Goal: Book appointment/travel/reservation

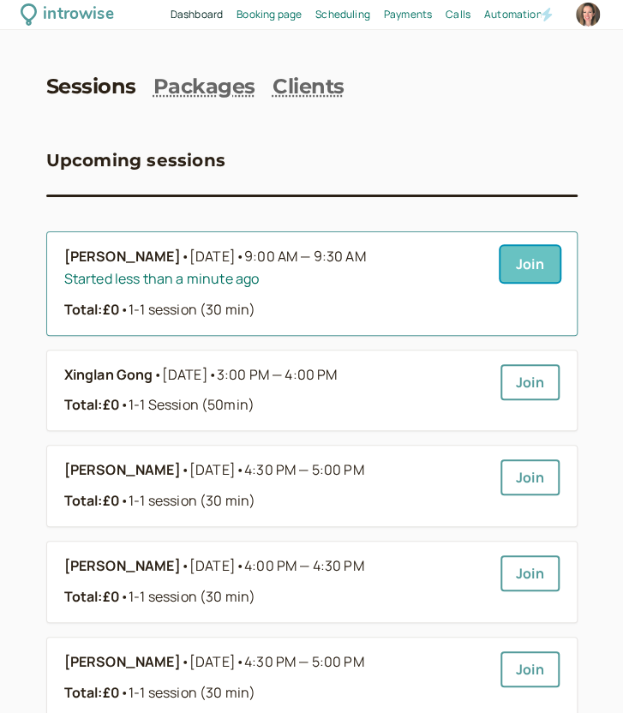
click at [541, 268] on link "Join" at bounding box center [529, 264] width 59 height 36
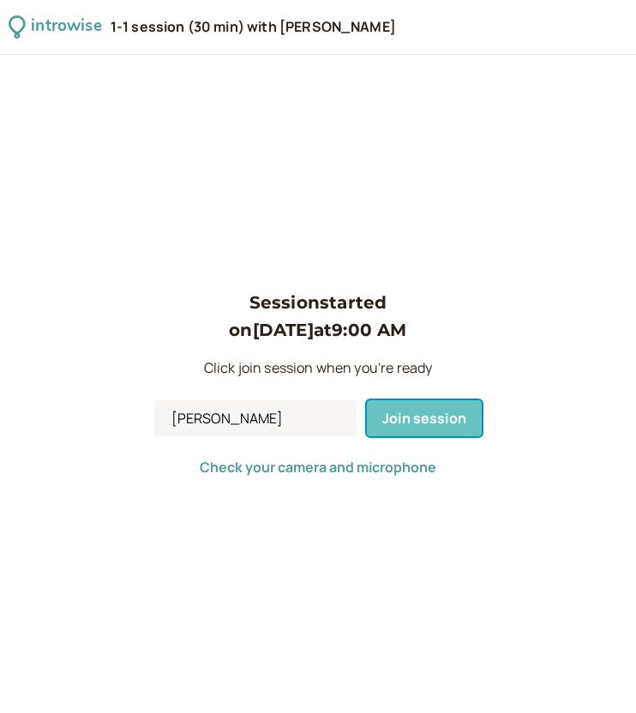
click at [404, 426] on span "Join session" at bounding box center [424, 418] width 84 height 19
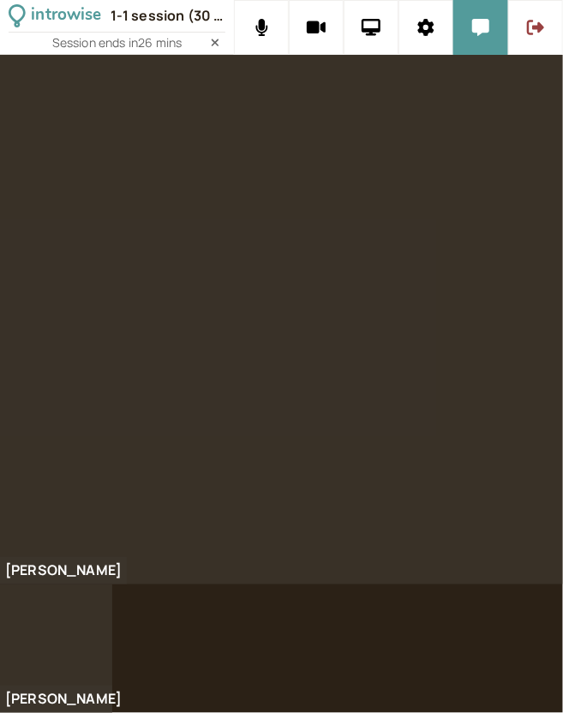
drag, startPoint x: 386, startPoint y: 126, endPoint x: 452, endPoint y: 123, distance: 66.1
click at [451, 123] on div at bounding box center [281, 319] width 563 height 529
click at [482, 33] on icon at bounding box center [480, 27] width 17 height 17
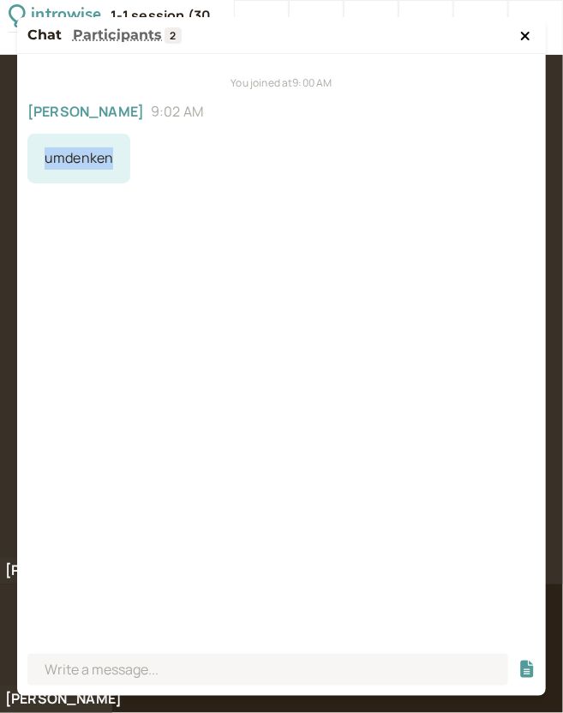
drag, startPoint x: 115, startPoint y: 167, endPoint x: 35, endPoint y: 167, distance: 79.7
click at [35, 167] on div "umdenken" at bounding box center [78, 159] width 103 height 50
copy div "umdenken"
click at [523, 39] on icon at bounding box center [525, 36] width 9 height 9
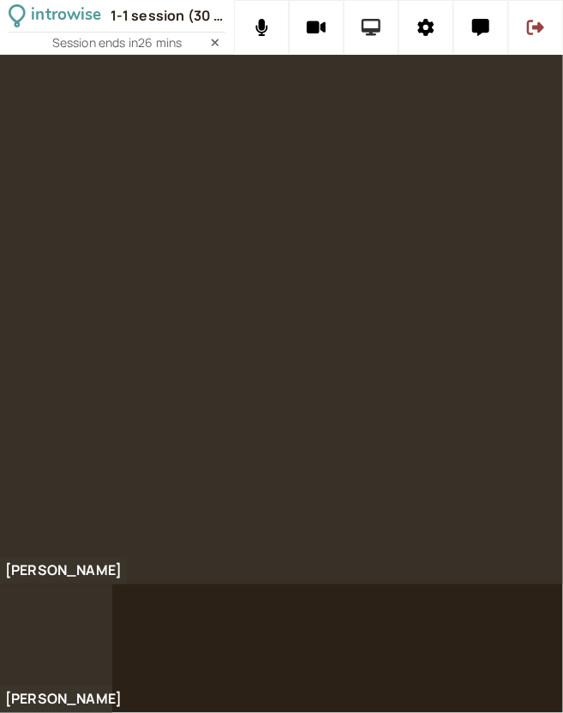
click at [374, 32] on icon at bounding box center [372, 27] width 20 height 17
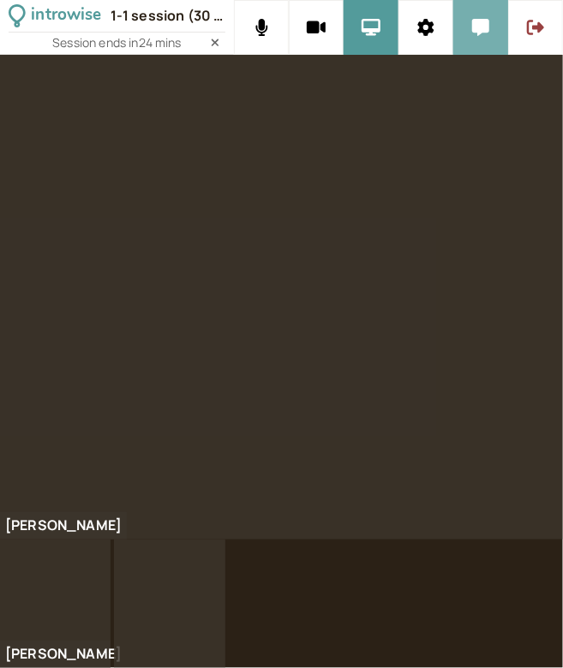
click at [456, 25] on button at bounding box center [480, 27] width 55 height 55
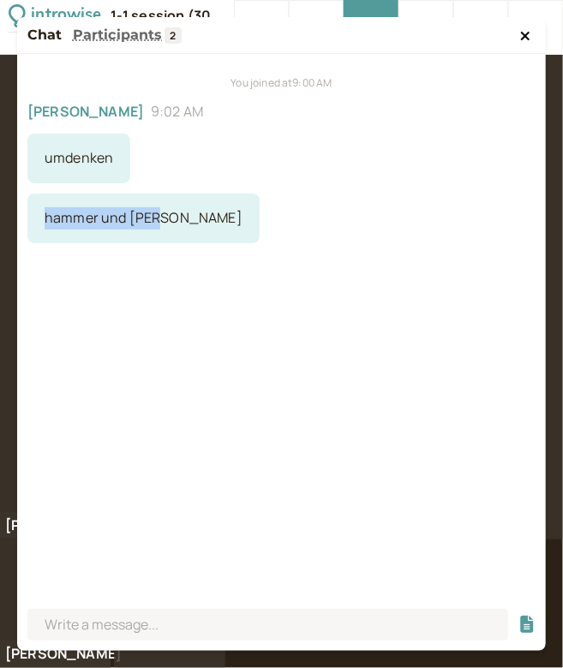
drag, startPoint x: 152, startPoint y: 218, endPoint x: 34, endPoint y: 227, distance: 117.7
click at [34, 227] on div "hammer und Beil" at bounding box center [143, 219] width 232 height 50
copy div "hammer und Beil"
click at [523, 33] on icon at bounding box center [525, 36] width 9 height 9
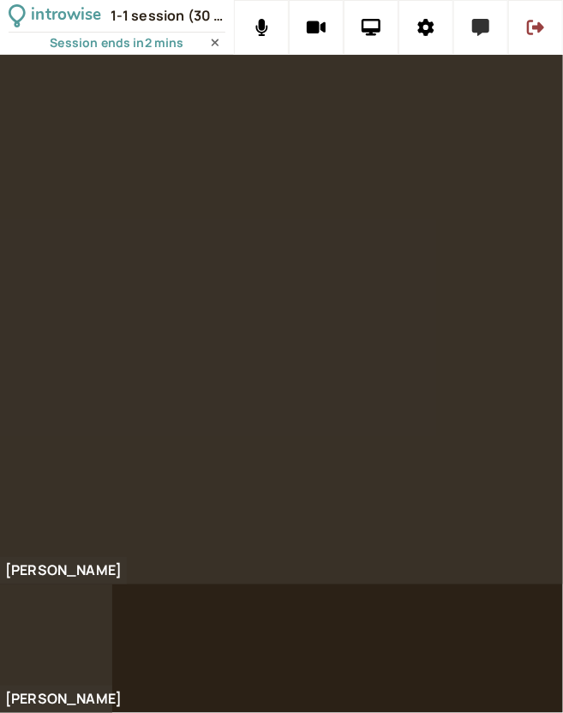
click at [469, 21] on button at bounding box center [480, 27] width 55 height 55
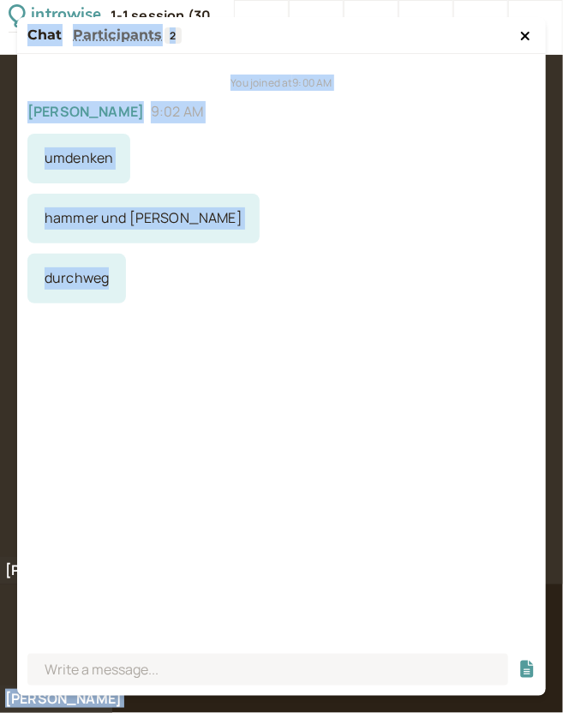
drag, startPoint x: 111, startPoint y: 287, endPoint x: 14, endPoint y: 311, distance: 99.7
click at [14, 311] on div "introwise 1-1 session (30 min) with Emily King Session ends in 2 mins Susanne E…" at bounding box center [281, 356] width 563 height 713
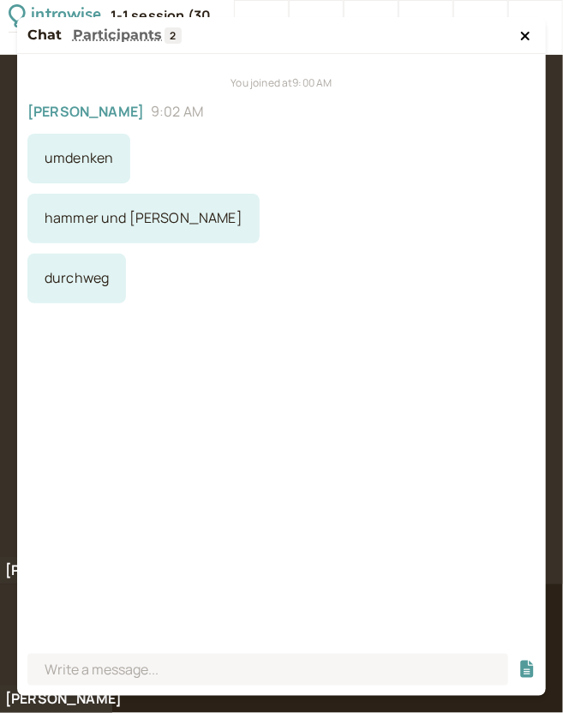
click at [14, 311] on div at bounding box center [281, 319] width 563 height 529
drag, startPoint x: 113, startPoint y: 287, endPoint x: 43, endPoint y: 292, distance: 70.4
click at [43, 292] on div "durchweg" at bounding box center [76, 279] width 99 height 50
copy div "durchweg"
click at [180, 380] on div "You joined at 9:00 AM Susanne 9:02 AM umdenken hammer und Beil durchweg" at bounding box center [281, 350] width 529 height 593
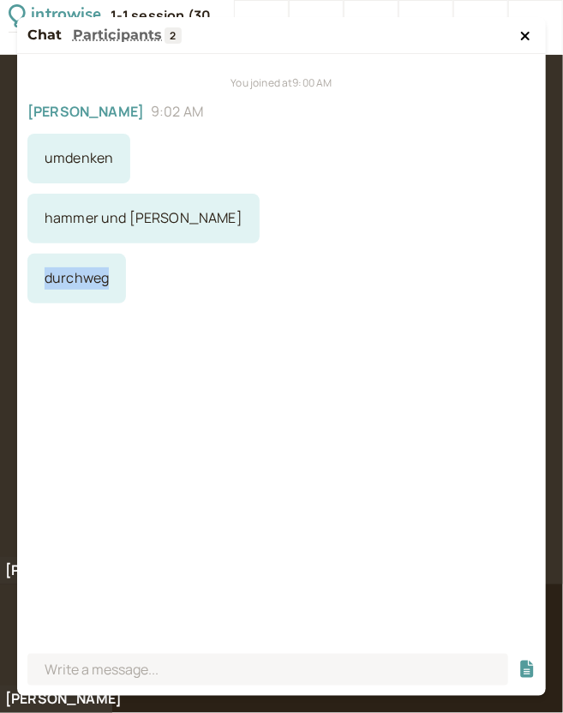
click at [134, 323] on div "You joined at 9:00 AM Susanne 9:02 AM umdenken hammer und Beil durchweg" at bounding box center [281, 350] width 529 height 593
drag, startPoint x: 111, startPoint y: 282, endPoint x: 33, endPoint y: 290, distance: 79.3
click at [33, 290] on div "durchweg" at bounding box center [76, 279] width 99 height 50
copy div "durchweg"
click at [517, 33] on button at bounding box center [525, 35] width 21 height 17
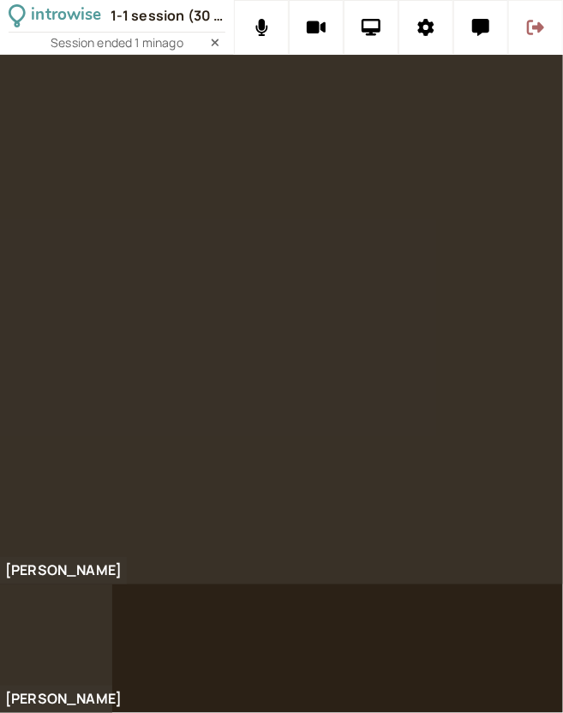
click at [538, 27] on icon at bounding box center [535, 27] width 17 height 15
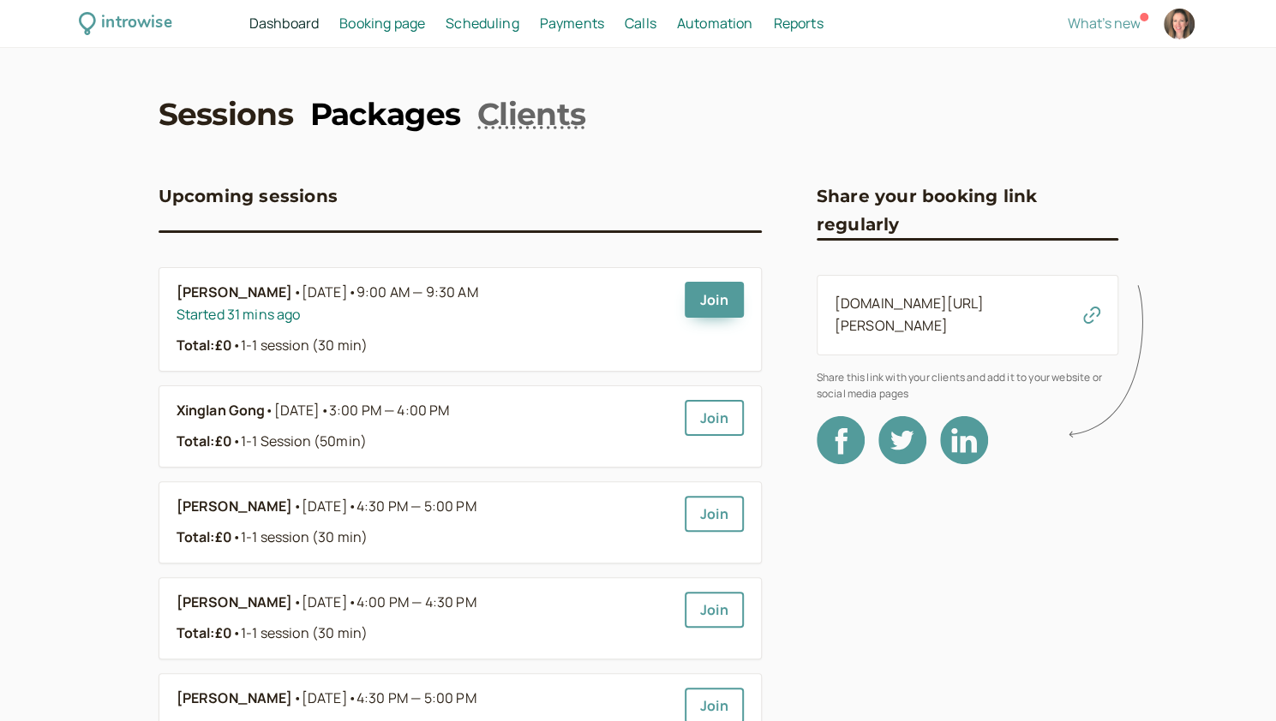
click at [399, 119] on link "Packages" at bounding box center [385, 114] width 150 height 43
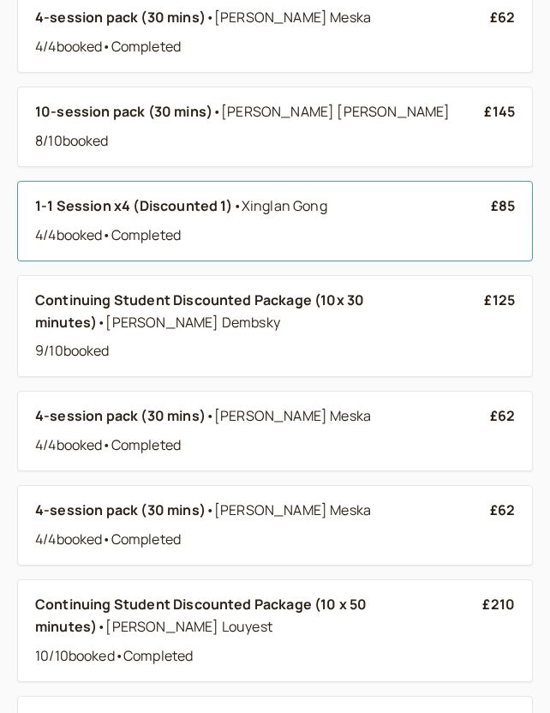
scroll to position [428, 0]
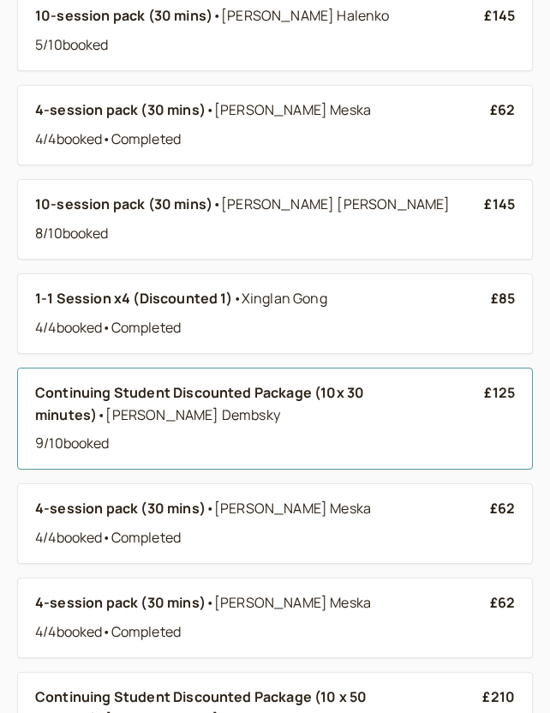
click at [276, 409] on div "Continuing Student Discounted Package (10x 30 minutes) • Susanne Dembsky" at bounding box center [259, 404] width 449 height 45
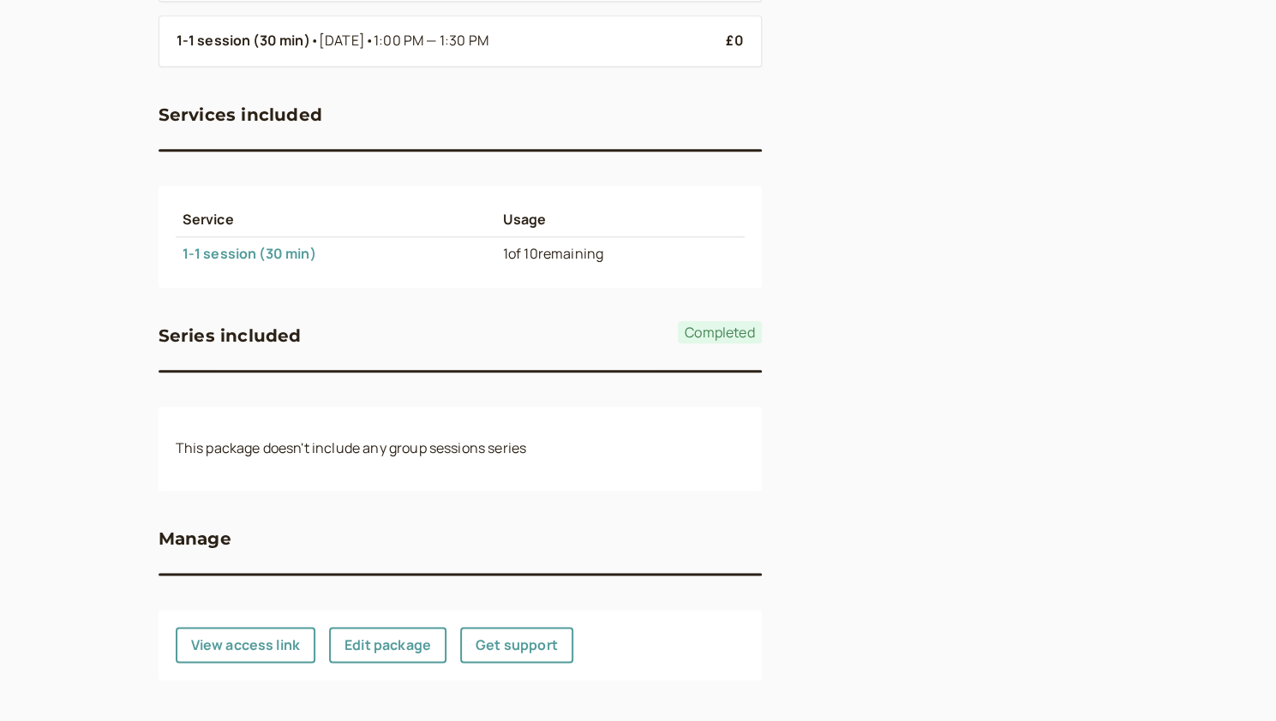
scroll to position [964, 0]
click at [395, 640] on link "Edit package" at bounding box center [387, 644] width 117 height 36
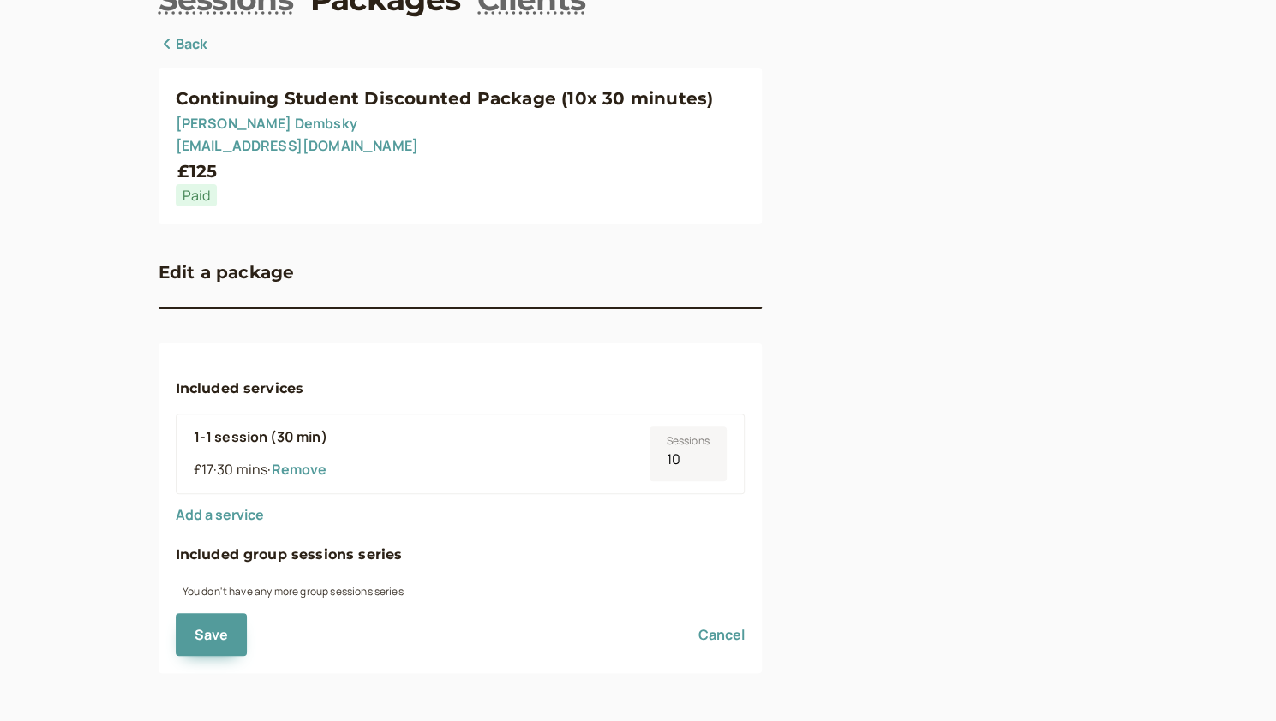
scroll to position [114, 0]
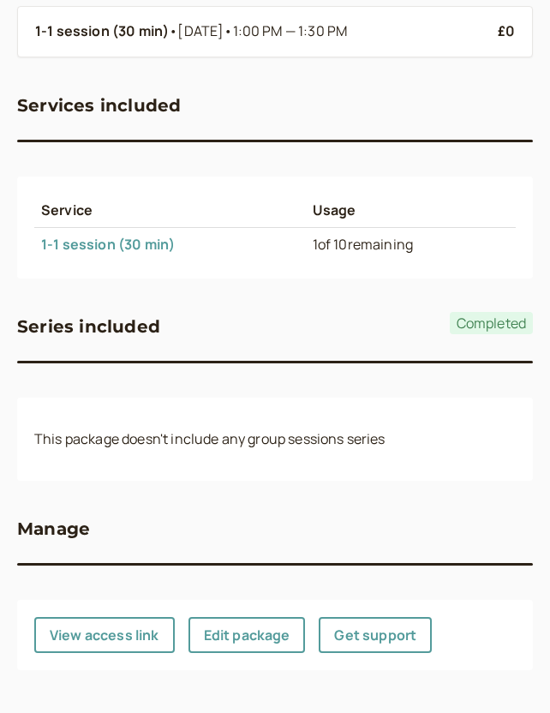
scroll to position [965, 0]
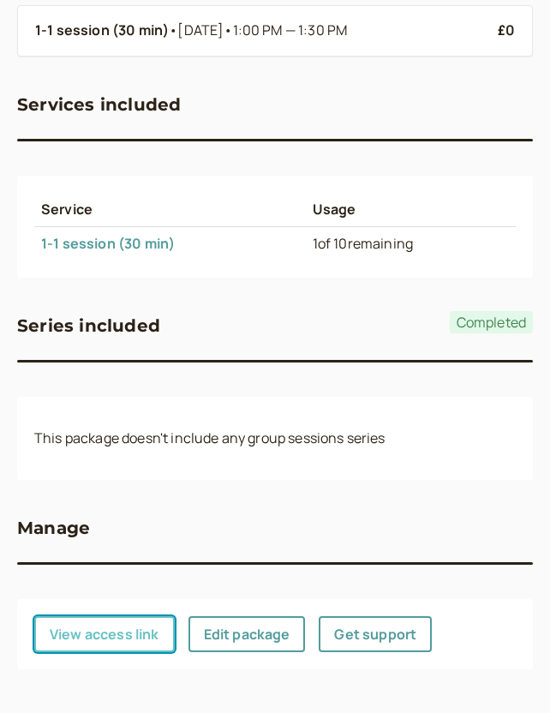
click at [104, 630] on button "View access link" at bounding box center [104, 634] width 140 height 36
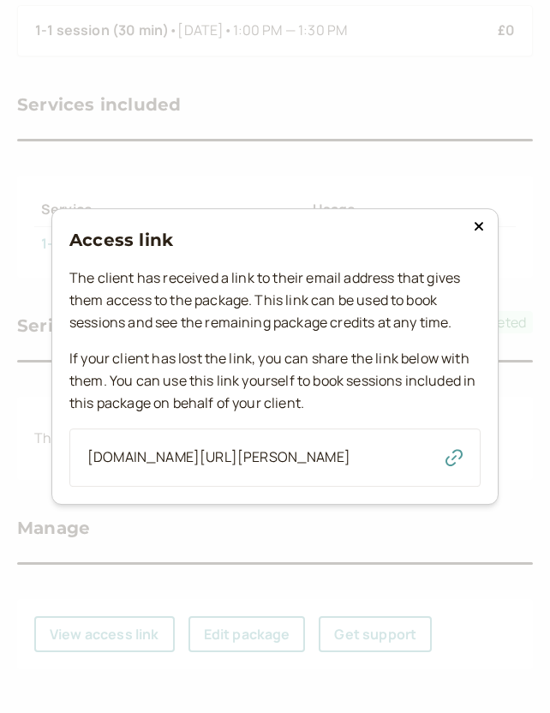
click at [442, 458] on div "introwise.com/emily-king/packages/use?packageId=QOmDkXaEm4AtmhDTPBZA" at bounding box center [274, 457] width 411 height 58
click at [451, 458] on icon "button" at bounding box center [453, 457] width 17 height 17
click at [478, 219] on icon at bounding box center [479, 226] width 10 height 14
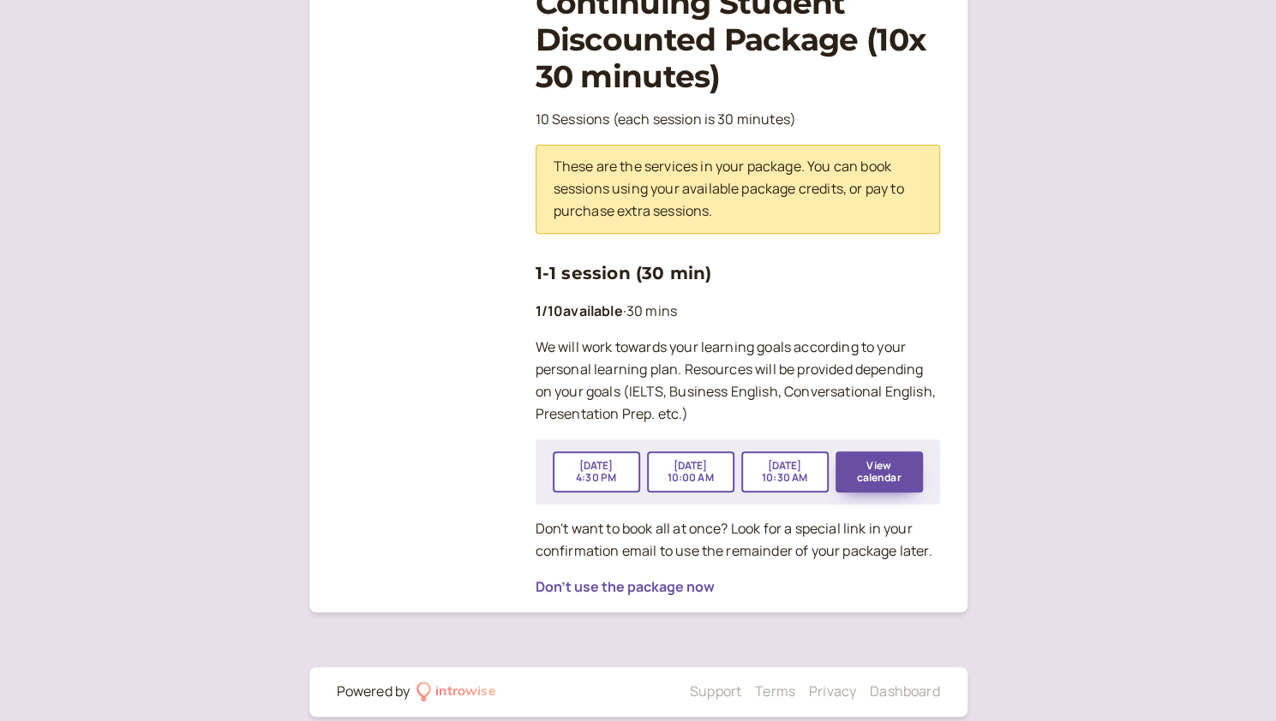
scroll to position [221, 0]
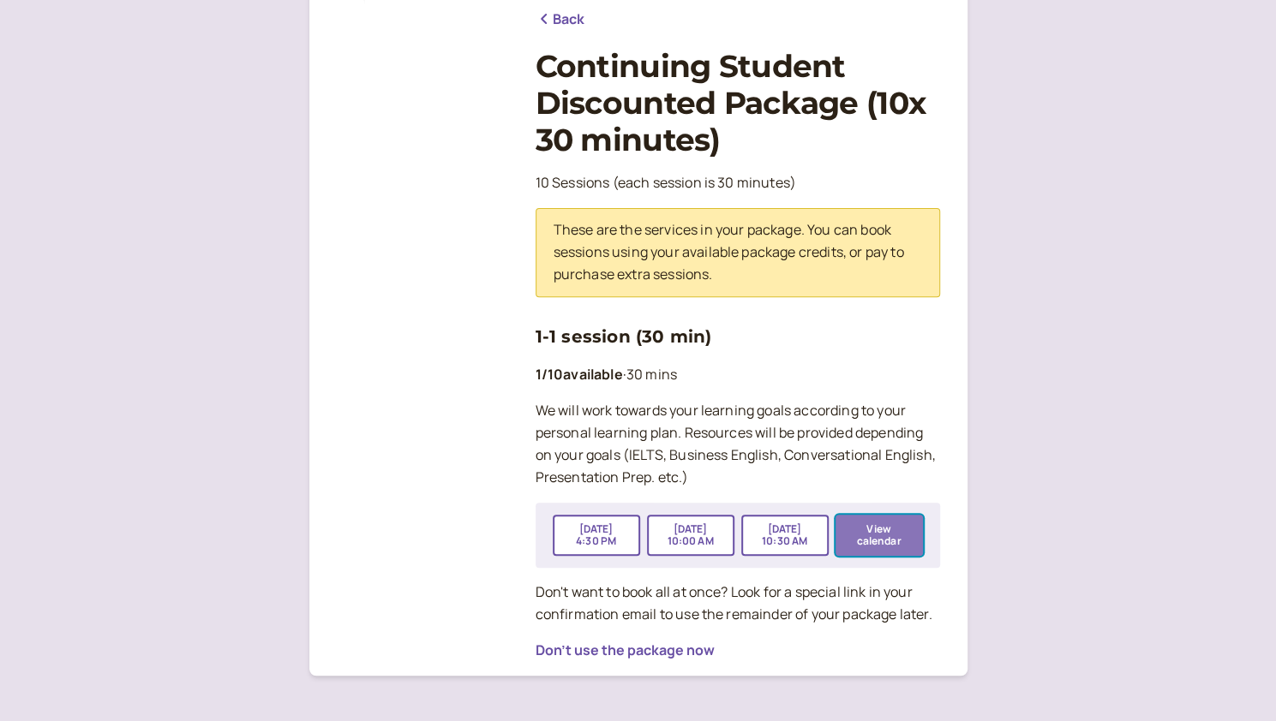
click at [562, 547] on button "View calendar" at bounding box center [878, 535] width 87 height 41
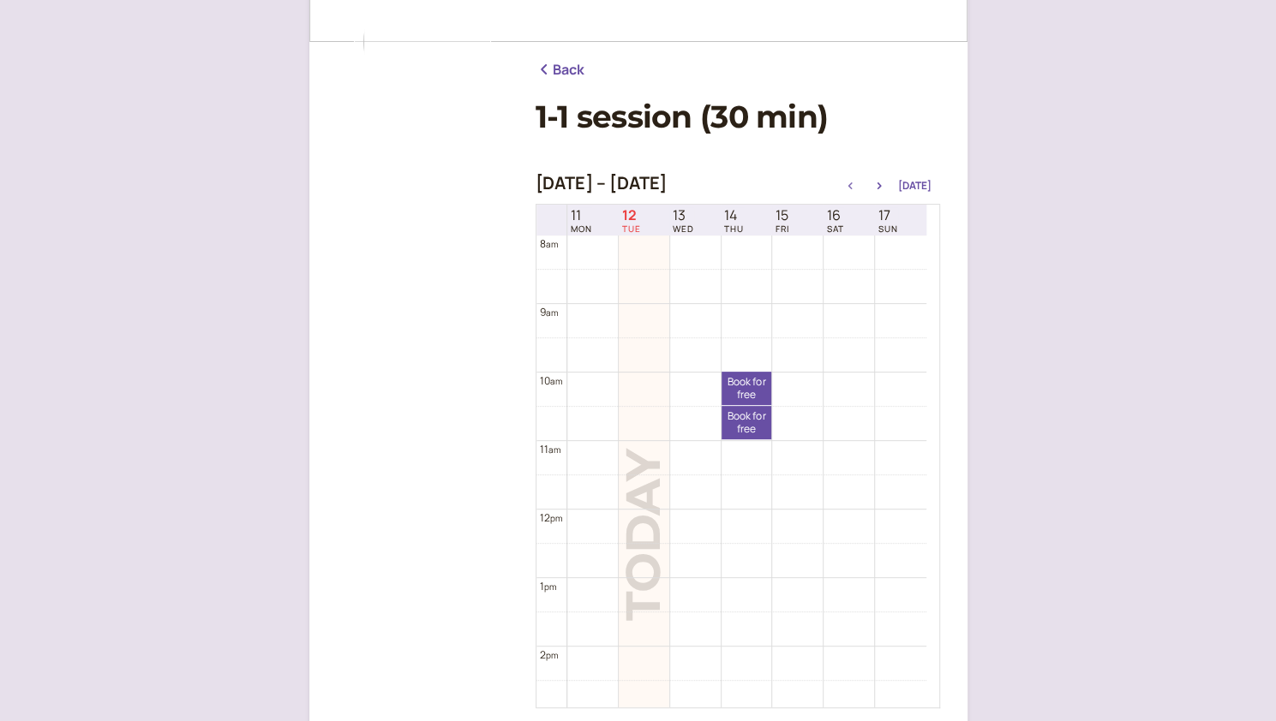
scroll to position [171, 0]
click at [562, 184] on icon "button" at bounding box center [878, 185] width 4 height 7
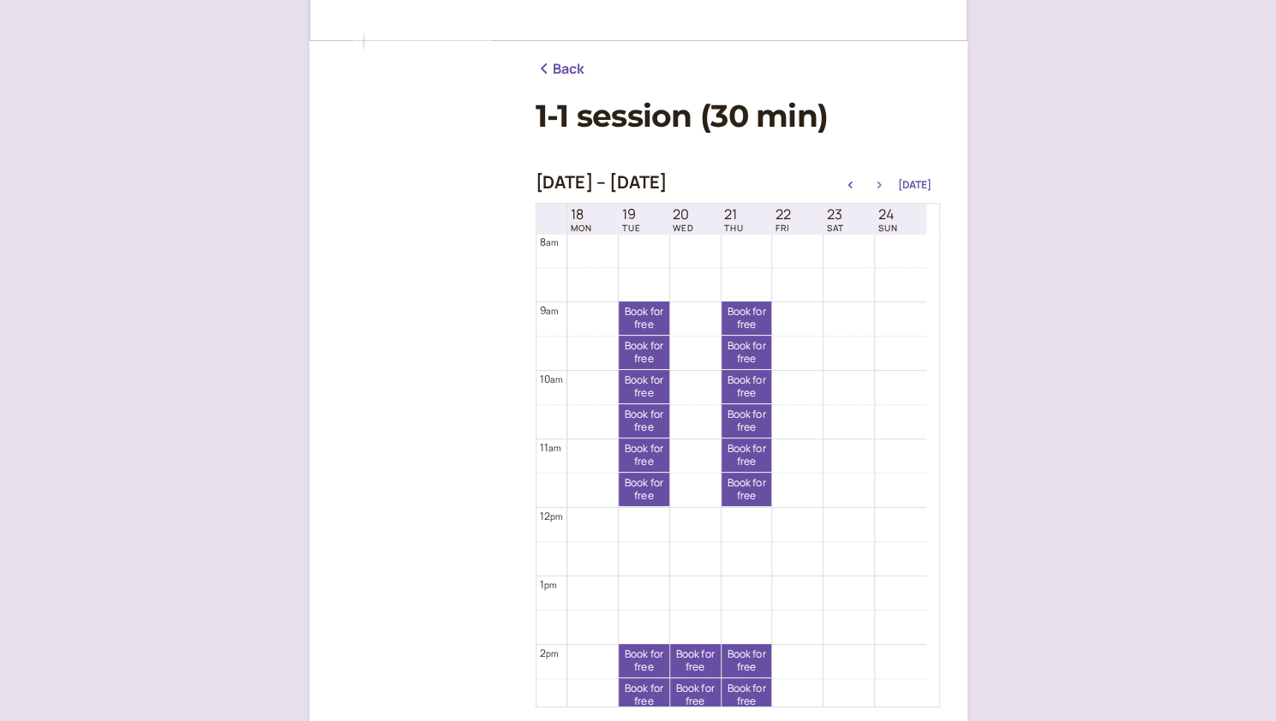
click at [562, 184] on icon "button" at bounding box center [878, 185] width 4 height 7
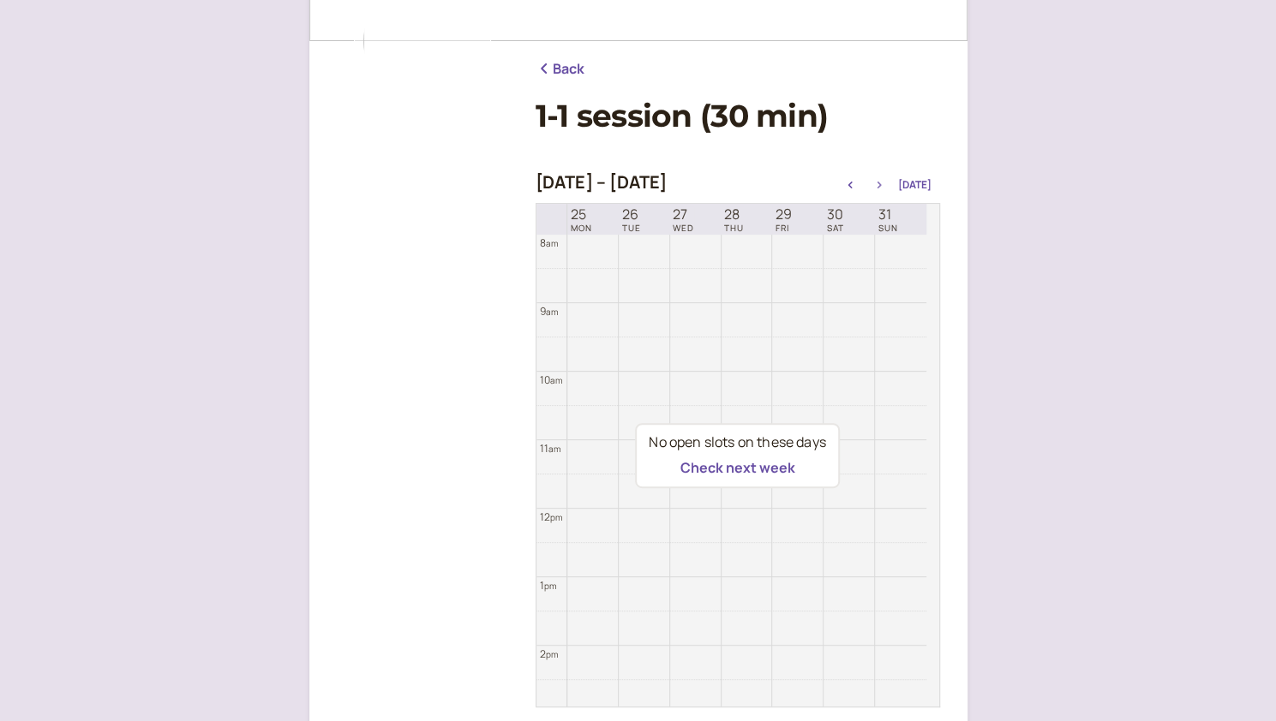
click at [562, 184] on icon "button" at bounding box center [878, 185] width 4 height 7
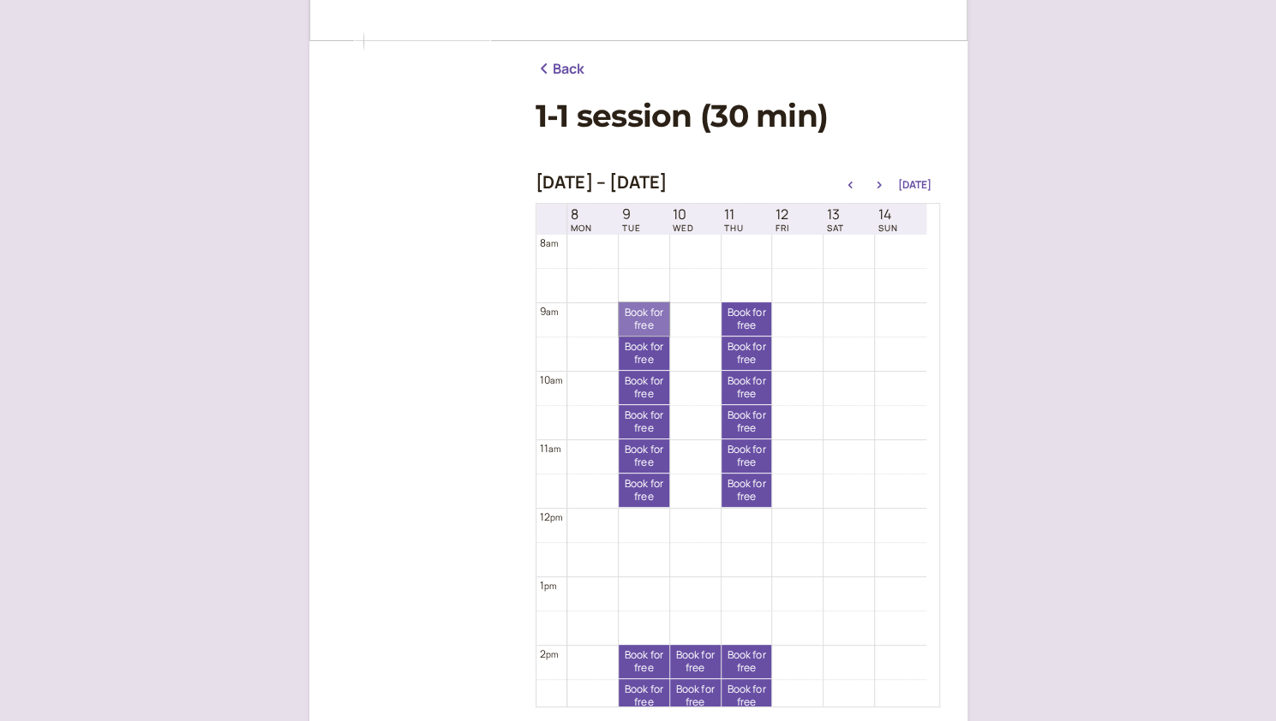
click at [562, 306] on link "Book for free free" at bounding box center [644, 318] width 51 height 33
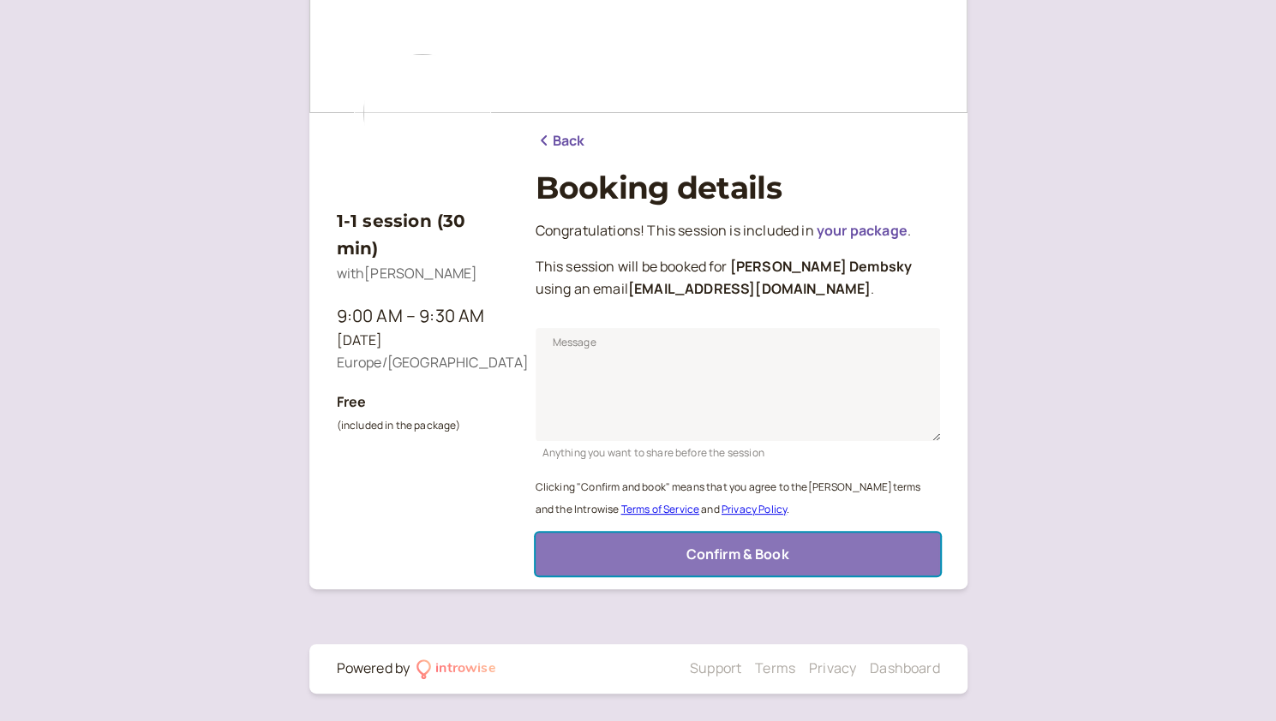
click at [562, 545] on span "Confirm & Book" at bounding box center [736, 554] width 103 height 19
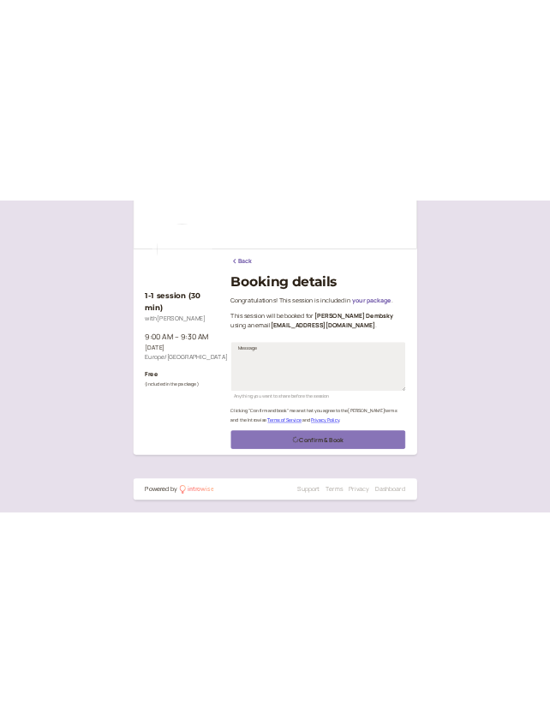
scroll to position [44, 0]
